Goal: Information Seeking & Learning: Check status

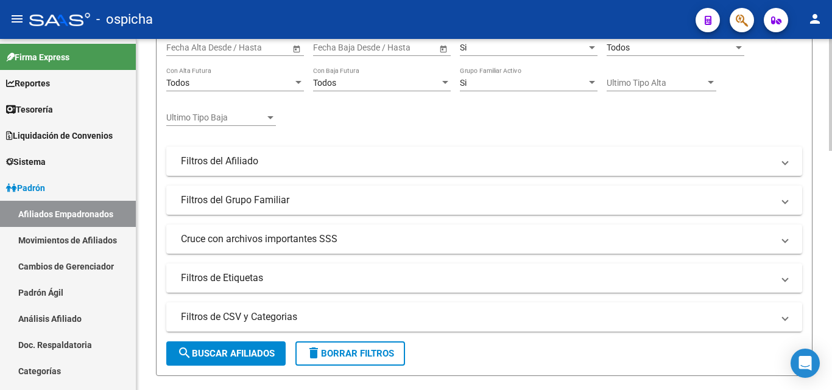
scroll to position [244, 0]
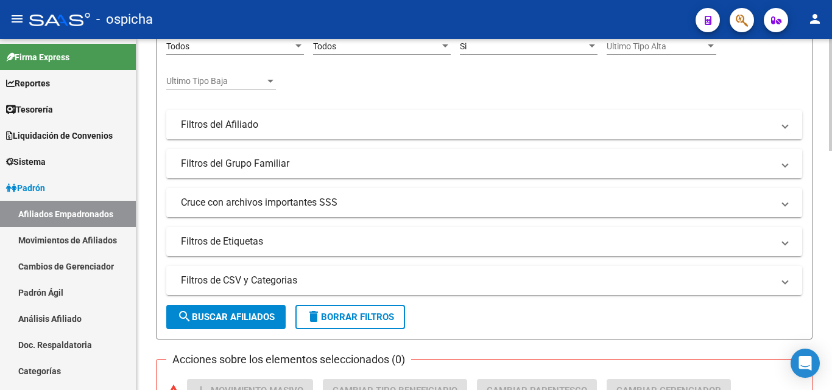
type input "27229771170"
drag, startPoint x: 248, startPoint y: 319, endPoint x: 244, endPoint y: 309, distance: 11.2
click at [248, 318] on span "search Buscar Afiliados" at bounding box center [225, 317] width 97 height 11
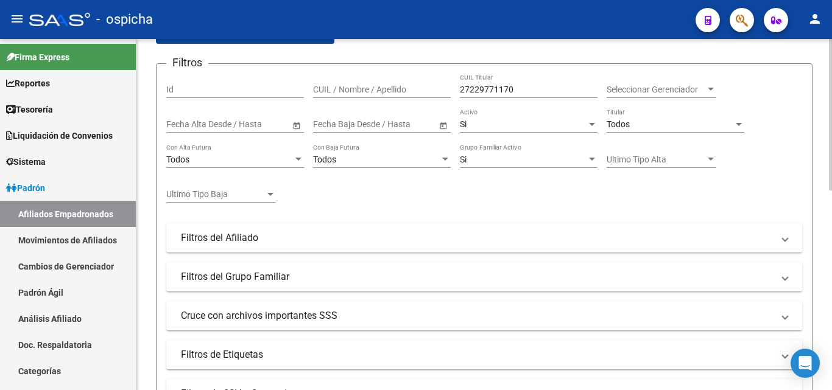
scroll to position [98, 0]
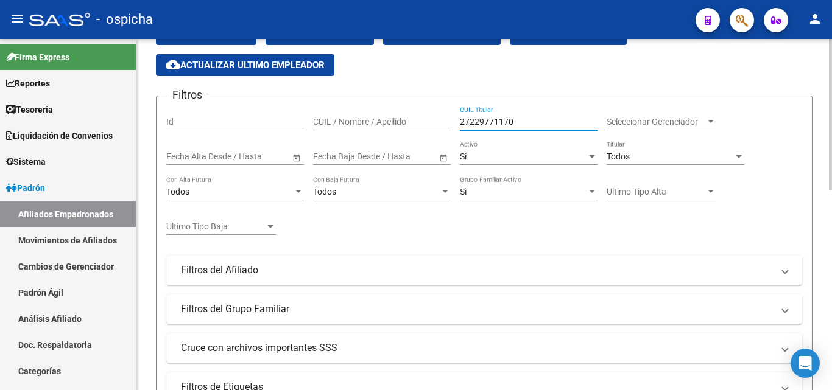
click at [519, 119] on input "27229771170" at bounding box center [529, 122] width 138 height 10
drag, startPoint x: 519, startPoint y: 119, endPoint x: 528, endPoint y: 69, distance: 50.3
click at [528, 69] on div "file_download Exportar CSV cloud_download Exportar CSV 2 cloud_download Exporta…" at bounding box center [484, 49] width 656 height 53
drag, startPoint x: 514, startPoint y: 121, endPoint x: 460, endPoint y: 121, distance: 54.2
click at [460, 121] on input "27229771170" at bounding box center [529, 122] width 138 height 10
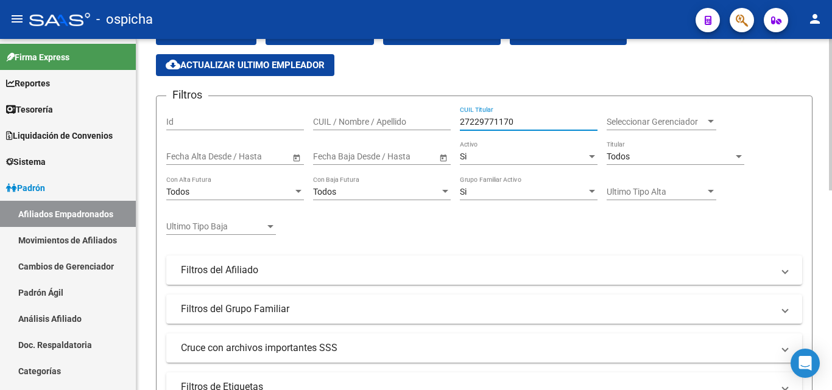
drag, startPoint x: 460, startPoint y: 121, endPoint x: 714, endPoint y: 80, distance: 257.1
click at [714, 80] on app-list-header "PADRON -> Afiliados Empadronados (alt+a) add Crear Afiliado file_download Expor…" at bounding box center [484, 222] width 656 height 525
drag, startPoint x: 513, startPoint y: 120, endPoint x: 456, endPoint y: 121, distance: 56.6
click at [456, 121] on div "Filtros Id CUIL / Nombre / Apellido 27229771170 CUIL Titular Seleccionar Gerenc…" at bounding box center [484, 254] width 636 height 296
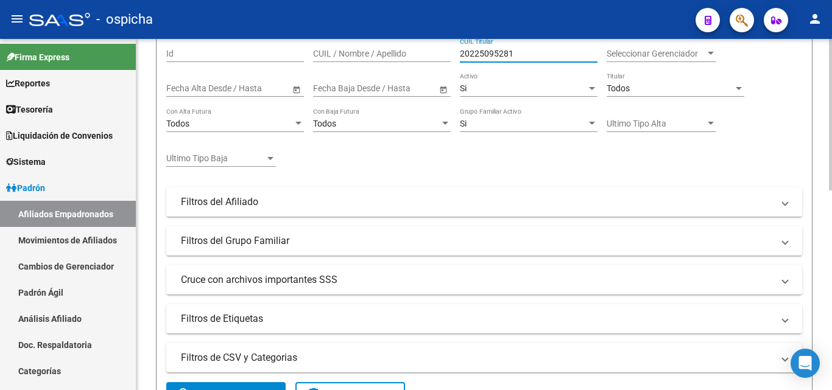
scroll to position [281, 0]
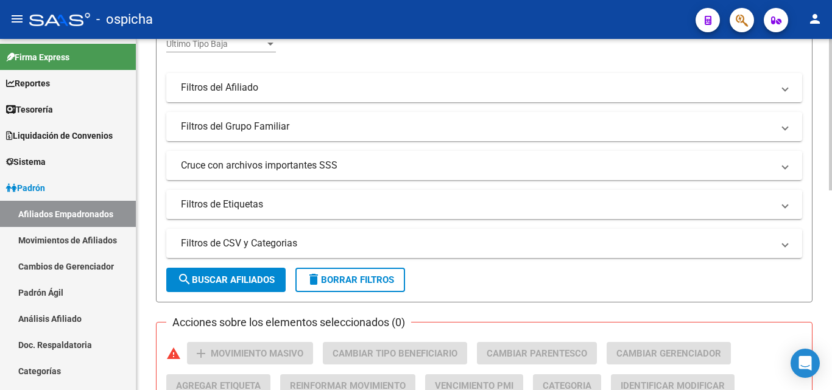
type input "20225095281"
click at [231, 279] on span "search Buscar Afiliados" at bounding box center [225, 280] width 97 height 11
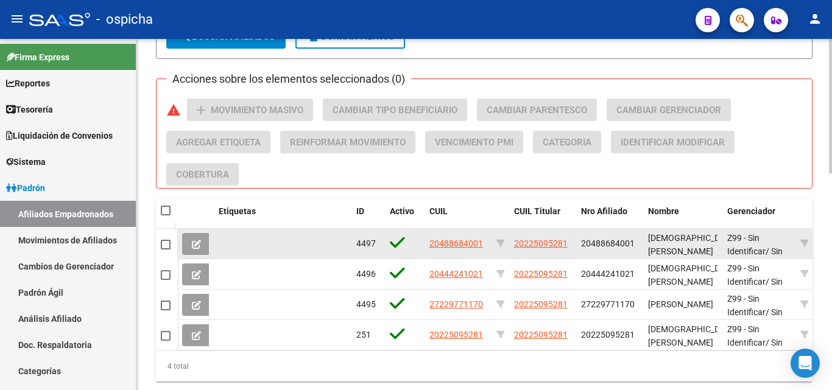
scroll to position [565, 0]
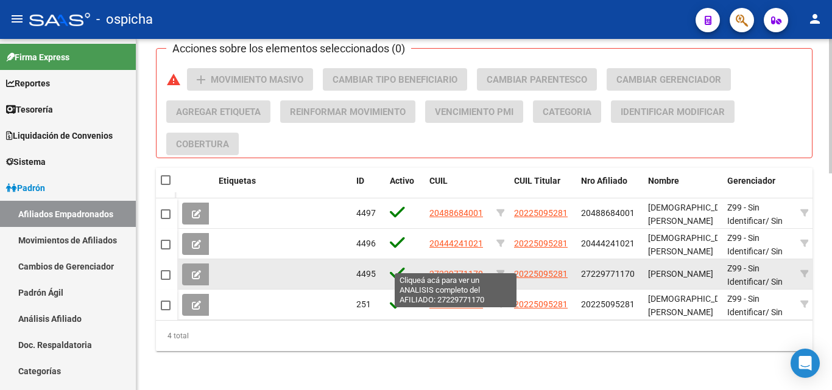
click at [459, 269] on span "27229771170" at bounding box center [456, 274] width 54 height 10
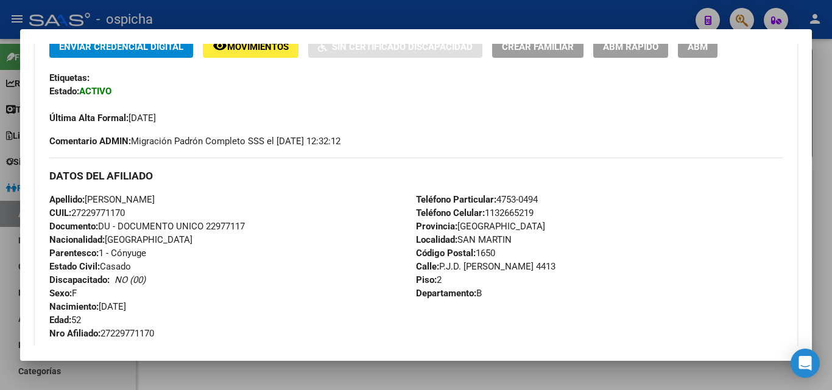
scroll to position [365, 0]
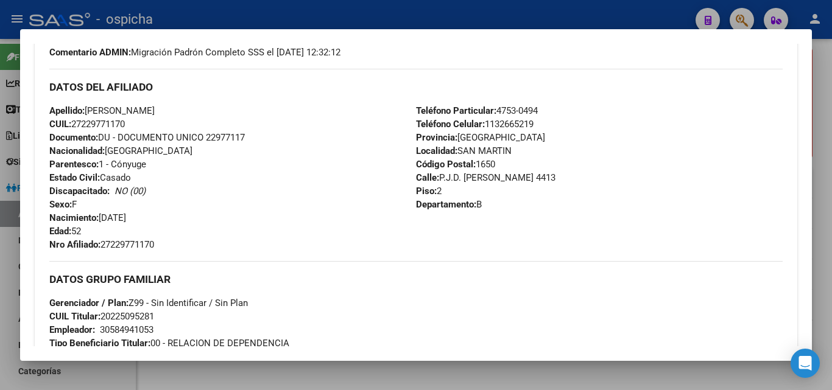
drag, startPoint x: 49, startPoint y: 85, endPoint x: 492, endPoint y: 205, distance: 459.1
click at [492, 205] on div "Enviar Credencial Digital remove_red_eye Movimientos Sin Certificado Discapacid…" at bounding box center [416, 247] width 762 height 603
copy div "DATOS DEL AFILIADO Apellido: [PERSON_NAME] CUIL: 27229771170 Documento: DU - DO…"
